Goal: Transaction & Acquisition: Book appointment/travel/reservation

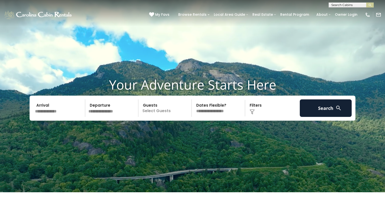
click at [53, 112] on input "text" at bounding box center [59, 109] width 52 height 18
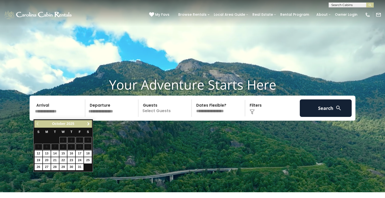
click at [90, 124] on span "Next" at bounding box center [89, 124] width 4 height 4
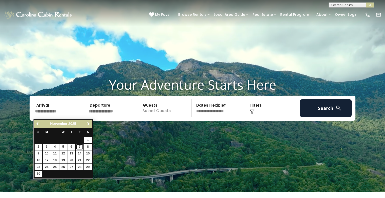
click at [81, 147] on link "7" at bounding box center [80, 147] width 8 height 6
type input "*******"
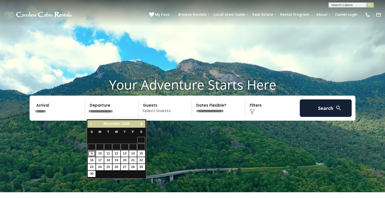
click at [91, 154] on link "9" at bounding box center [92, 154] width 8 height 6
type input "*******"
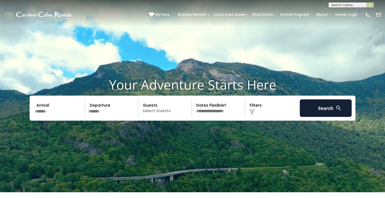
click at [155, 112] on p "Select Guests" at bounding box center [166, 109] width 52 height 18
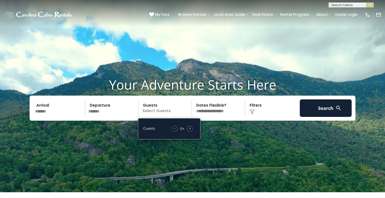
click at [192, 132] on div "+" at bounding box center [190, 129] width 6 height 6
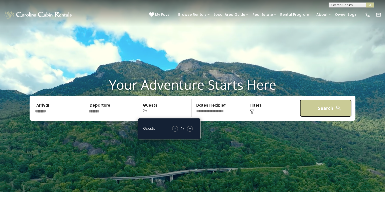
click at [342, 114] on button "Search" at bounding box center [326, 109] width 52 height 18
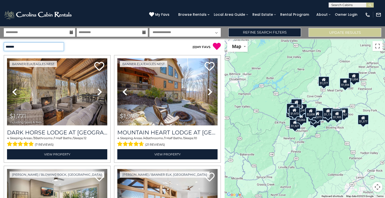
click at [61, 49] on select "**********" at bounding box center [34, 46] width 60 height 9
select select "*********"
click at [4, 42] on select "**********" at bounding box center [34, 46] width 60 height 9
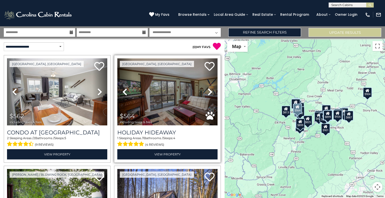
click at [175, 90] on img at bounding box center [167, 91] width 100 height 67
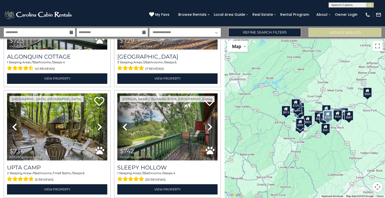
scroll to position [187, 0]
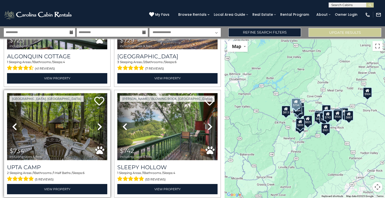
click at [62, 126] on img at bounding box center [57, 126] width 100 height 67
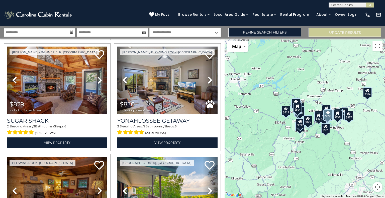
scroll to position [786, 0]
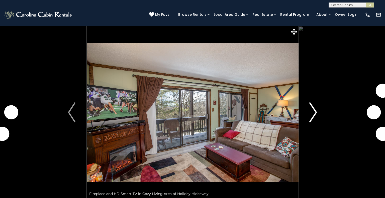
click at [313, 111] on img "Next" at bounding box center [314, 113] width 8 height 20
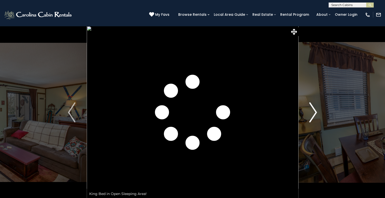
click at [313, 111] on img "Next" at bounding box center [314, 113] width 8 height 20
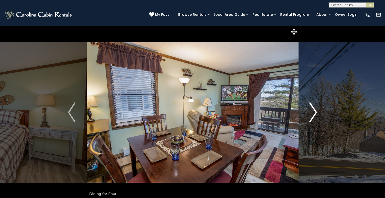
click at [313, 112] on img "Next" at bounding box center [314, 113] width 8 height 20
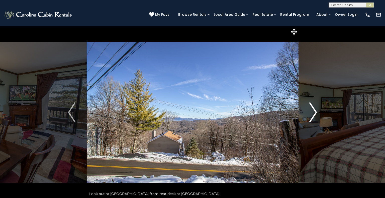
click at [313, 112] on img "Next" at bounding box center [314, 113] width 8 height 20
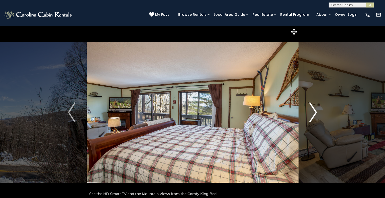
click at [313, 112] on img "Next" at bounding box center [314, 113] width 8 height 20
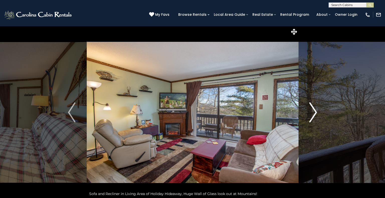
click at [313, 111] on img "Next" at bounding box center [314, 113] width 8 height 20
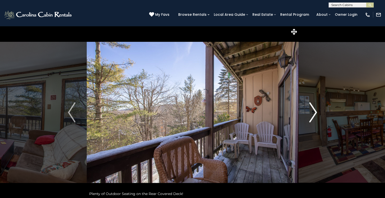
click at [313, 111] on img "Next" at bounding box center [314, 113] width 8 height 20
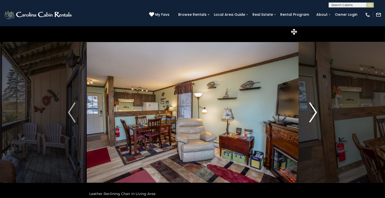
click at [313, 111] on img "Next" at bounding box center [314, 113] width 8 height 20
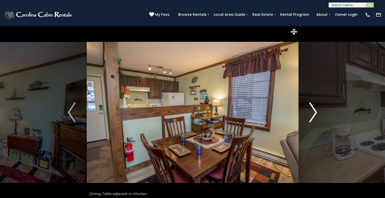
click at [313, 111] on img "Next" at bounding box center [314, 113] width 8 height 20
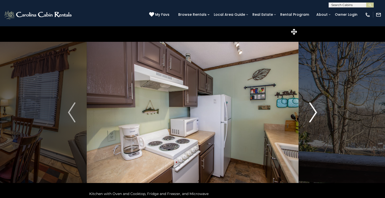
click at [313, 111] on img "Next" at bounding box center [314, 113] width 8 height 20
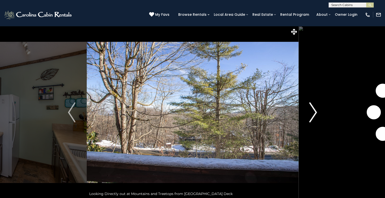
click at [313, 111] on img "Next" at bounding box center [314, 113] width 8 height 20
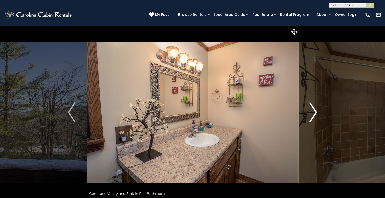
click at [313, 111] on img "Next" at bounding box center [314, 113] width 8 height 20
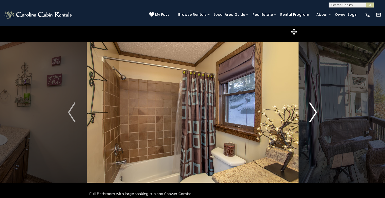
click at [313, 111] on img "Next" at bounding box center [314, 113] width 8 height 20
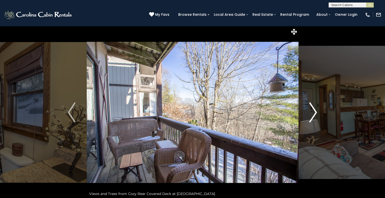
click at [313, 111] on img "Next" at bounding box center [314, 113] width 8 height 20
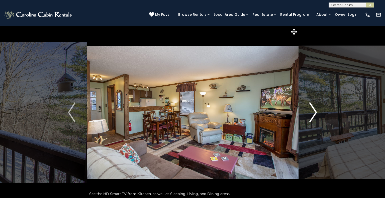
click at [313, 111] on img "Next" at bounding box center [314, 113] width 8 height 20
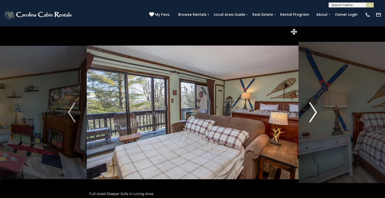
click at [313, 111] on img "Next" at bounding box center [314, 113] width 8 height 20
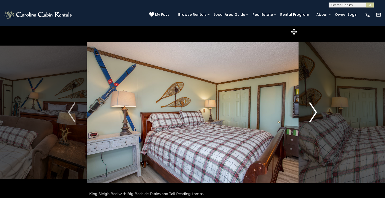
click at [313, 111] on img "Next" at bounding box center [314, 113] width 8 height 20
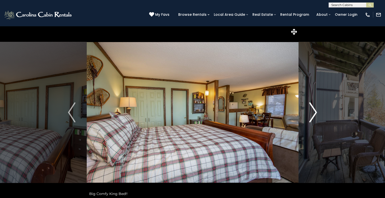
click at [313, 111] on img "Next" at bounding box center [314, 113] width 8 height 20
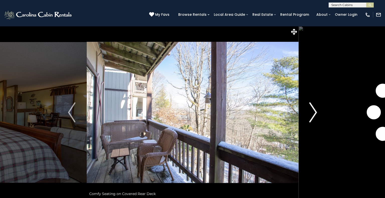
click at [313, 111] on img "Next" at bounding box center [314, 113] width 8 height 20
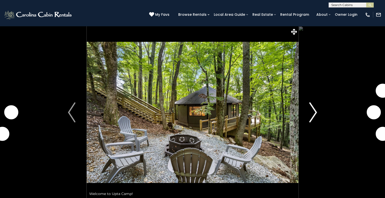
click at [313, 108] on img "Next" at bounding box center [314, 113] width 8 height 20
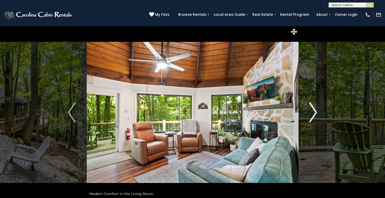
click at [313, 109] on img "Next" at bounding box center [314, 113] width 8 height 20
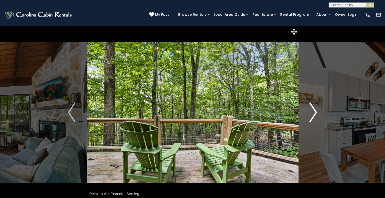
click at [313, 109] on img "Next" at bounding box center [314, 113] width 8 height 20
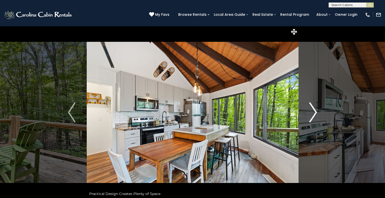
click at [313, 109] on img "Next" at bounding box center [314, 113] width 8 height 20
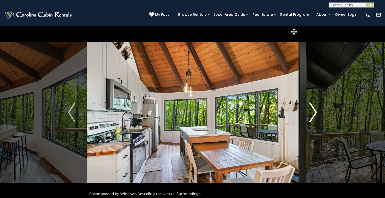
click at [313, 109] on img "Next" at bounding box center [314, 113] width 8 height 20
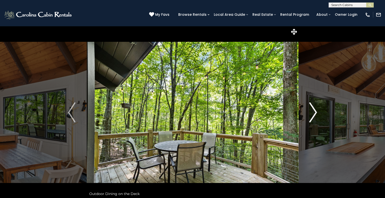
click at [313, 109] on img "Next" at bounding box center [314, 113] width 8 height 20
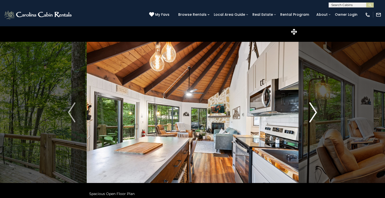
click at [313, 109] on img "Next" at bounding box center [314, 113] width 8 height 20
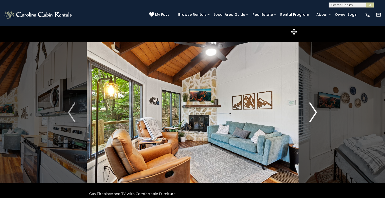
click at [313, 109] on img "Next" at bounding box center [314, 113] width 8 height 20
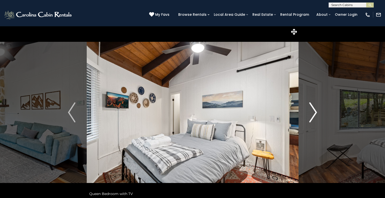
click at [313, 109] on img "Next" at bounding box center [314, 113] width 8 height 20
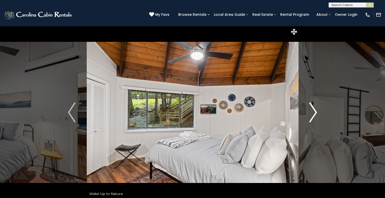
click at [313, 109] on img "Next" at bounding box center [314, 113] width 8 height 20
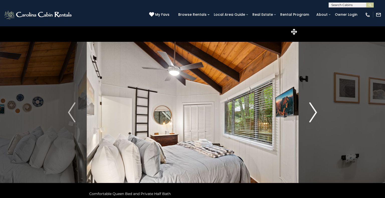
click at [313, 109] on img "Next" at bounding box center [314, 113] width 8 height 20
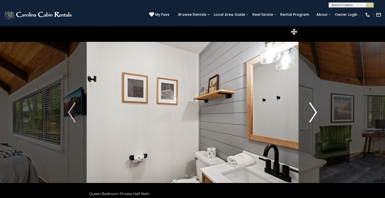
click at [313, 109] on img "Next" at bounding box center [314, 113] width 8 height 20
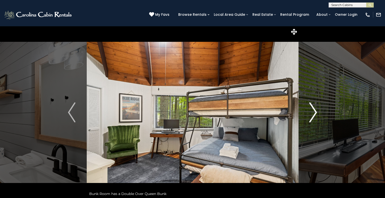
click at [313, 109] on img "Next" at bounding box center [314, 113] width 8 height 20
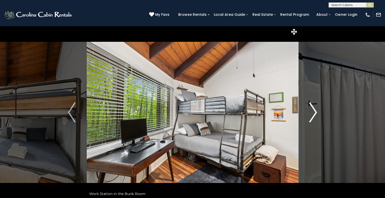
click at [313, 109] on img "Next" at bounding box center [314, 113] width 8 height 20
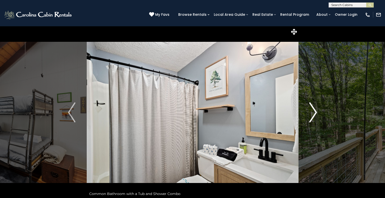
click at [313, 109] on img "Next" at bounding box center [314, 113] width 8 height 20
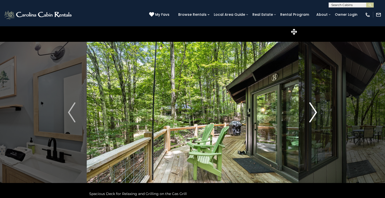
click at [313, 109] on img "Next" at bounding box center [314, 113] width 8 height 20
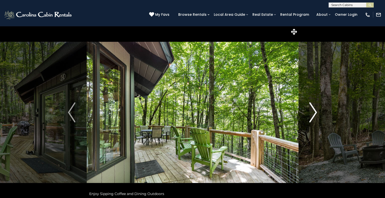
click at [313, 109] on img "Next" at bounding box center [314, 113] width 8 height 20
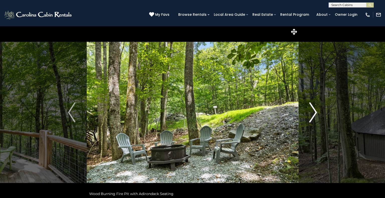
click at [313, 109] on img "Next" at bounding box center [314, 113] width 8 height 20
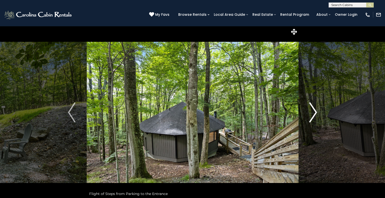
click at [313, 109] on img "Next" at bounding box center [314, 113] width 8 height 20
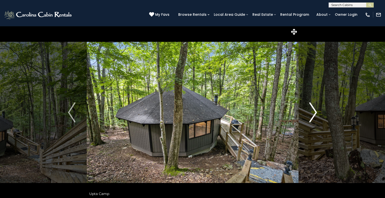
click at [313, 109] on img "Next" at bounding box center [314, 113] width 8 height 20
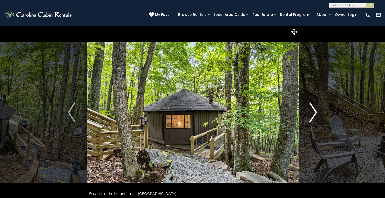
click at [313, 109] on img "Next" at bounding box center [314, 113] width 8 height 20
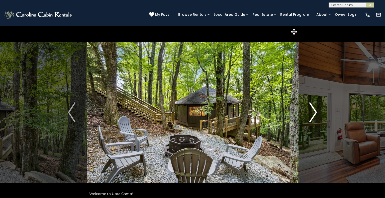
click at [313, 109] on img "Next" at bounding box center [314, 113] width 8 height 20
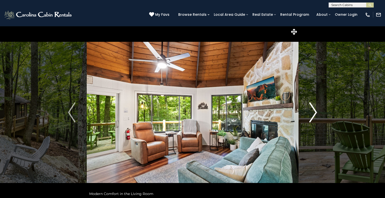
click at [313, 109] on img "Next" at bounding box center [314, 113] width 8 height 20
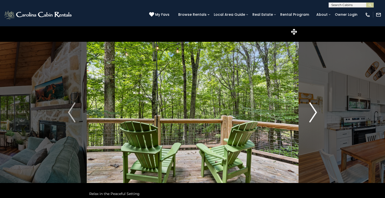
click at [313, 109] on img "Next" at bounding box center [314, 113] width 8 height 20
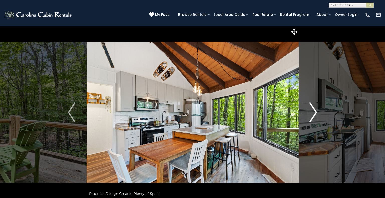
click at [313, 109] on img "Next" at bounding box center [314, 113] width 8 height 20
